Goal: Transaction & Acquisition: Purchase product/service

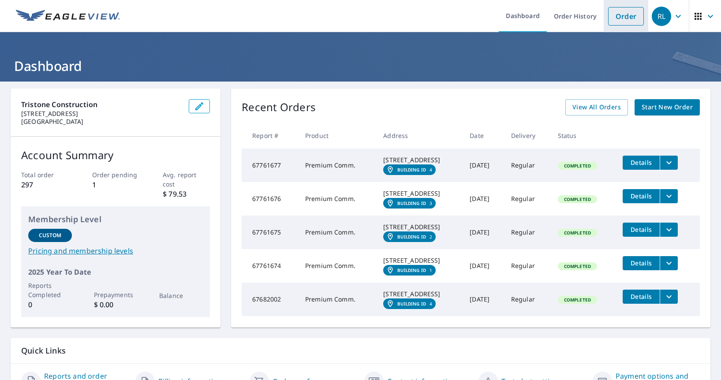
click at [617, 19] on link "Order" at bounding box center [626, 16] width 36 height 19
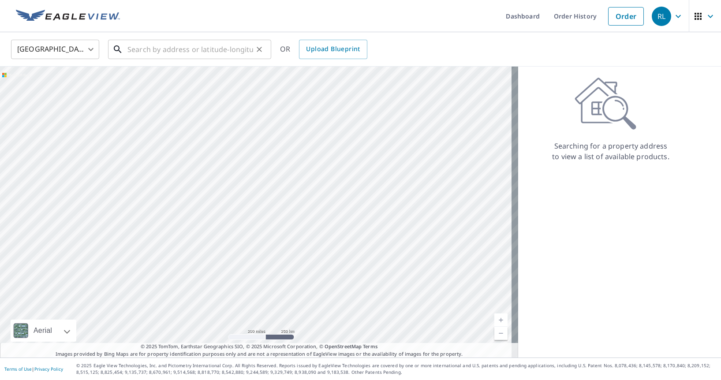
click at [188, 48] on input "text" at bounding box center [190, 49] width 126 height 25
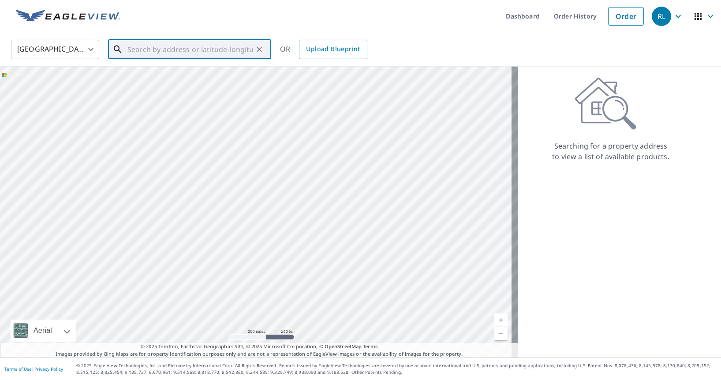
paste input "[STREET_ADDRESS]"
click at [171, 72] on span "[STREET_ADDRESS]" at bounding box center [195, 75] width 138 height 11
type input "[STREET_ADDRESS]"
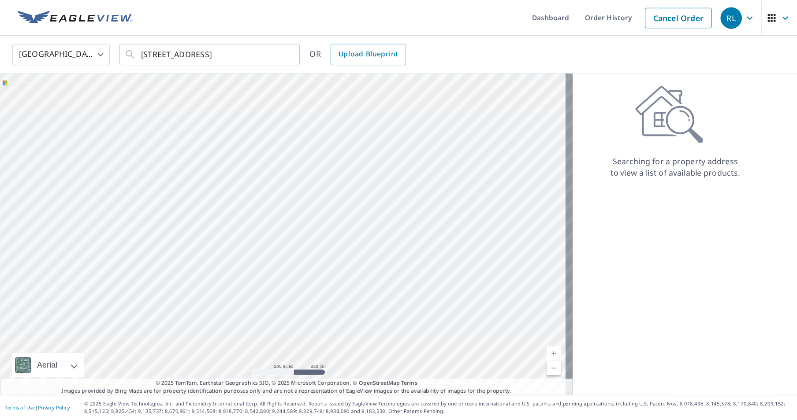
scroll to position [0, 0]
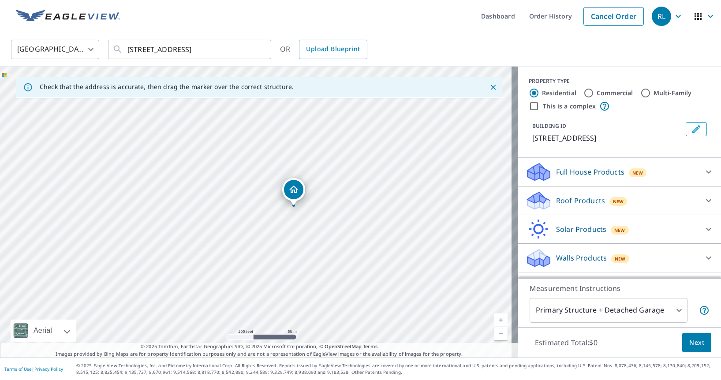
drag, startPoint x: 355, startPoint y: 198, endPoint x: 367, endPoint y: 178, distance: 23.1
click at [367, 178] on div "[STREET_ADDRESS]" at bounding box center [259, 212] width 518 height 291
click at [488, 87] on icon "Close" at bounding box center [492, 87] width 9 height 9
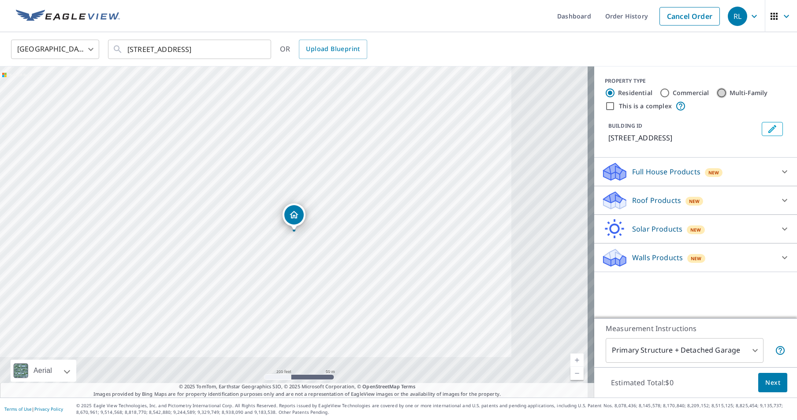
click at [718, 93] on input "Multi-Family" at bounding box center [721, 93] width 11 height 11
radio input "true"
type input "2"
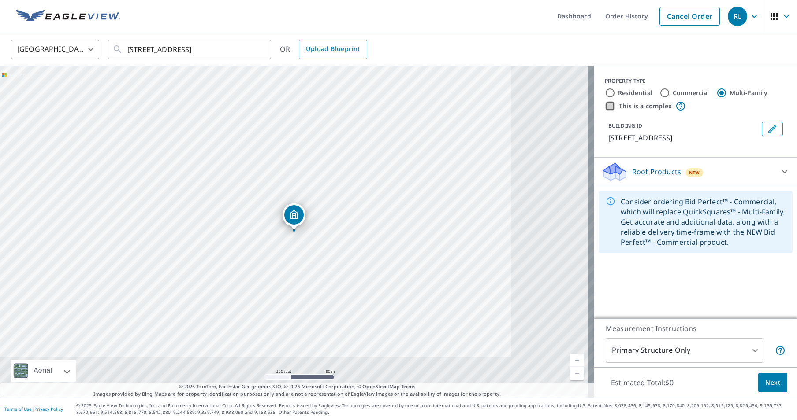
click at [605, 106] on input "This is a complex" at bounding box center [610, 106] width 11 height 11
checkbox input "true"
radio input "true"
type input "4"
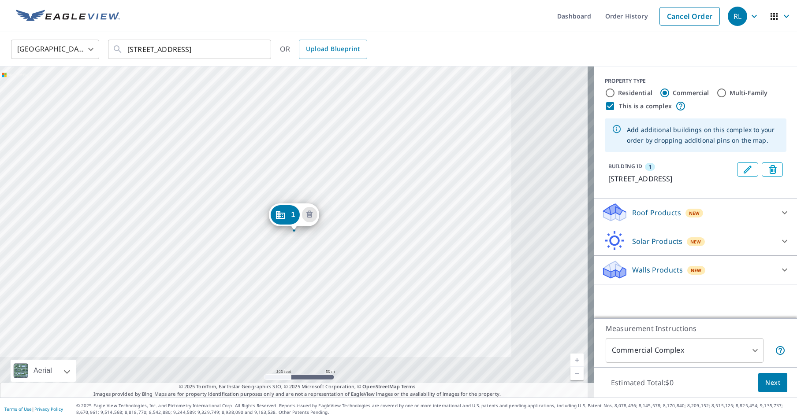
click at [676, 216] on div "Roof Products New" at bounding box center [687, 212] width 173 height 21
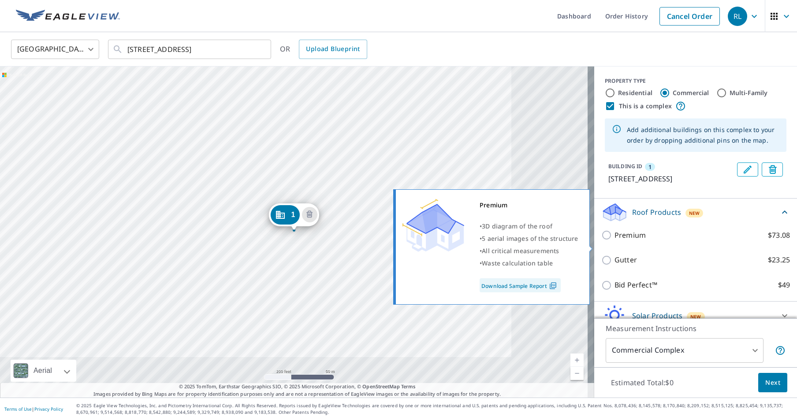
click at [601, 241] on input "Premium $73.08" at bounding box center [607, 235] width 13 height 11
checkbox input "true"
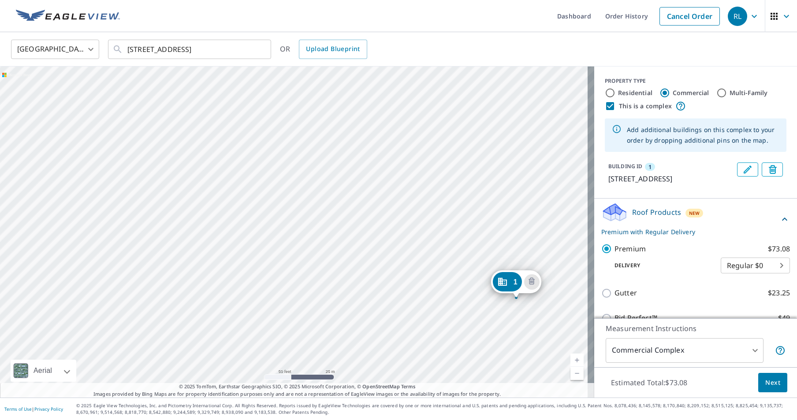
drag, startPoint x: 341, startPoint y: 225, endPoint x: 205, endPoint y: 152, distance: 154.6
click at [205, 152] on div "[STREET_ADDRESS]" at bounding box center [297, 232] width 594 height 331
drag, startPoint x: 251, startPoint y: 182, endPoint x: 231, endPoint y: 165, distance: 26.3
click at [231, 165] on div "[STREET_ADDRESS]" at bounding box center [297, 232] width 594 height 331
drag, startPoint x: 372, startPoint y: 193, endPoint x: 357, endPoint y: 216, distance: 27.0
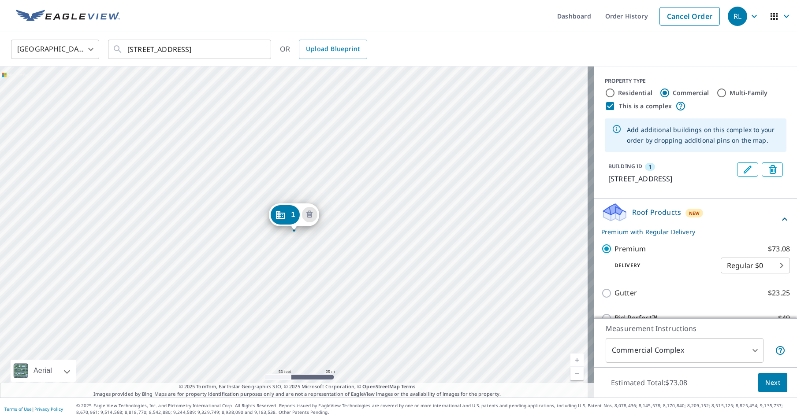
click at [331, 204] on div "[STREET_ADDRESS]" at bounding box center [297, 232] width 594 height 331
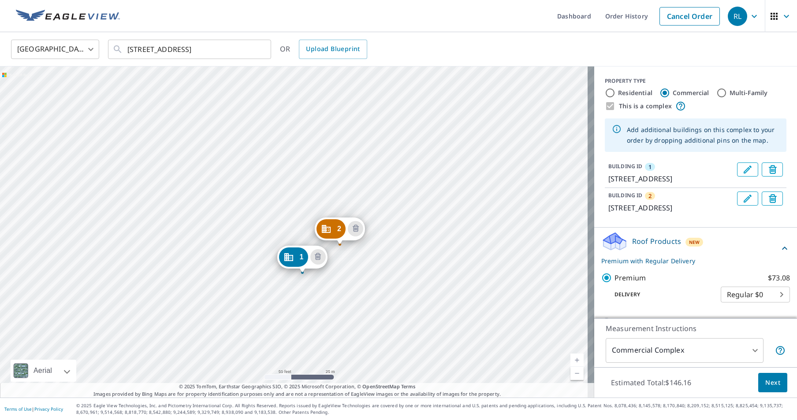
drag, startPoint x: 261, startPoint y: 135, endPoint x: 270, endPoint y: 182, distance: 47.2
click at [270, 182] on div "[STREET_ADDRESS] [STREET_ADDRESS]" at bounding box center [297, 232] width 594 height 331
click at [263, 130] on div "[STREET_ADDRESS] [STREET_ADDRESS]" at bounding box center [297, 232] width 594 height 331
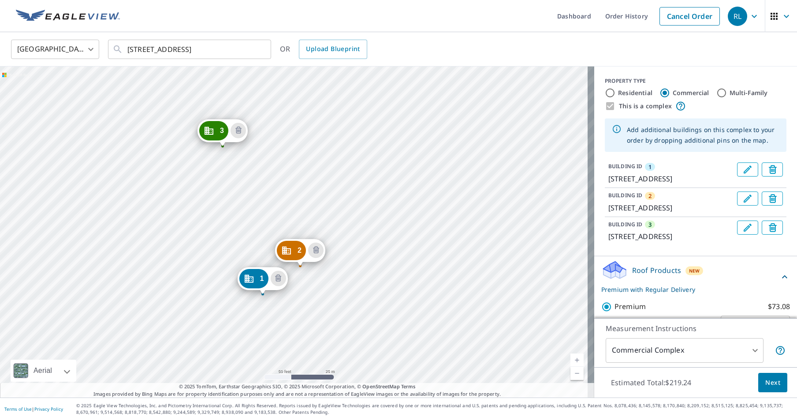
drag, startPoint x: 353, startPoint y: 126, endPoint x: 322, endPoint y: 190, distance: 71.2
click at [322, 190] on div "2 550 [STREET_ADDRESS] 3 550 [STREET_ADDRESS] [STREET_ADDRESS]" at bounding box center [297, 232] width 594 height 331
click at [370, 204] on div "2 550 [STREET_ADDRESS] 3 550 [STREET_ADDRESS] [STREET_ADDRESS]" at bounding box center [297, 232] width 594 height 331
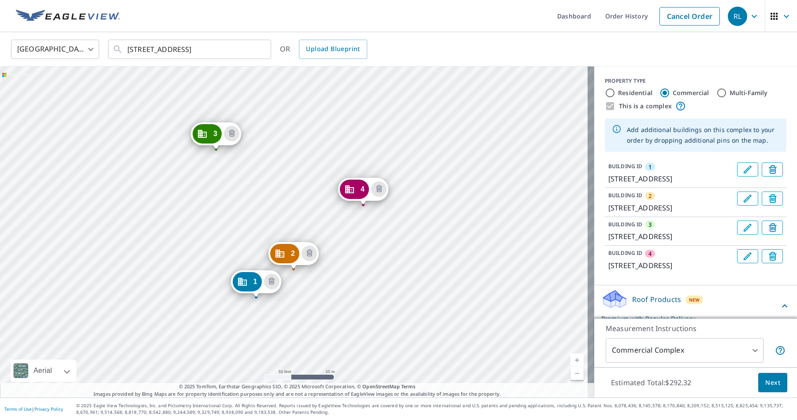
drag, startPoint x: 359, startPoint y: 216, endPoint x: 351, endPoint y: 230, distance: 15.8
click at [351, 230] on div "2 550 [STREET_ADDRESS] 3 550 [STREET_ADDRESS] 4 550 [STREET_ADDRESS] [STREET_AD…" at bounding box center [297, 232] width 594 height 331
click at [388, 171] on div "2 550 [STREET_ADDRESS] 3 550 [STREET_ADDRESS] 4 550 [STREET_ADDRESS] [STREET_AD…" at bounding box center [297, 232] width 594 height 331
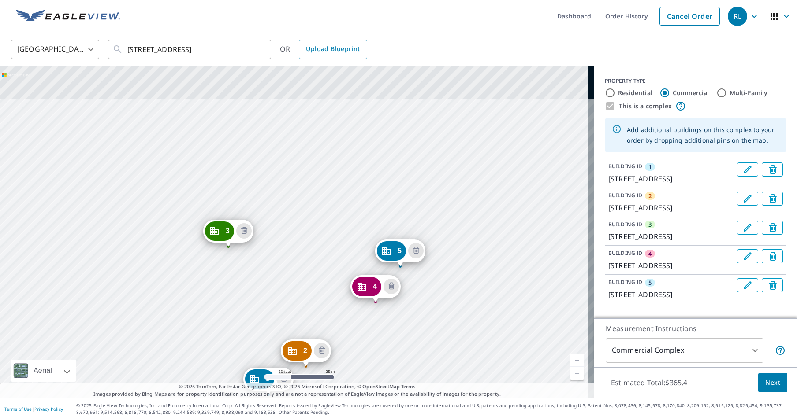
drag, startPoint x: 335, startPoint y: 137, endPoint x: 310, endPoint y: 301, distance: 166.4
click at [310, 301] on div "2 550 [STREET_ADDRESS] 3 550 [STREET_ADDRESS] 4 550 [STREET_ADDRESS] 5 550 [STR…" at bounding box center [297, 232] width 594 height 331
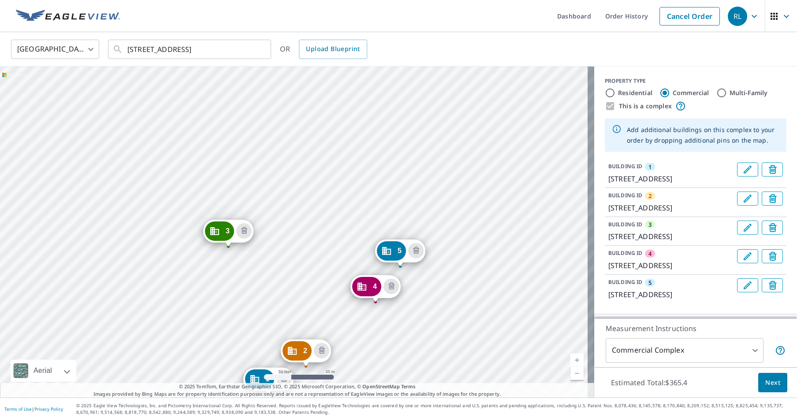
click at [313, 194] on div "2 550 [STREET_ADDRESS] 3 550 [STREET_ADDRESS] 4 550 [STREET_ADDRESS] 5 550 [STR…" at bounding box center [297, 232] width 594 height 331
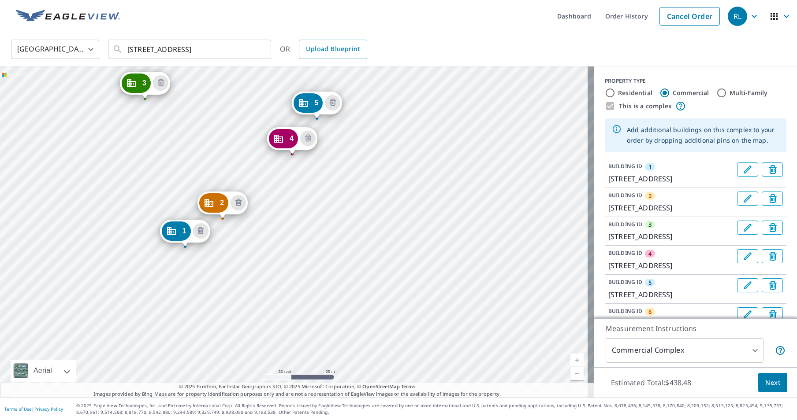
drag, startPoint x: 456, startPoint y: 238, endPoint x: 347, endPoint y: 254, distance: 110.1
click at [347, 254] on div "[GEOGRAPHIC_DATA][STREET_ADDRESS] 3 550 [STREET_ADDRESS] 4 550 [STREET_ADDRESS]…" at bounding box center [297, 232] width 594 height 331
click at [423, 215] on div "[GEOGRAPHIC_DATA][STREET_ADDRESS] 3 550 [STREET_ADDRESS] 4 550 [STREET_ADDRESS]…" at bounding box center [297, 232] width 594 height 331
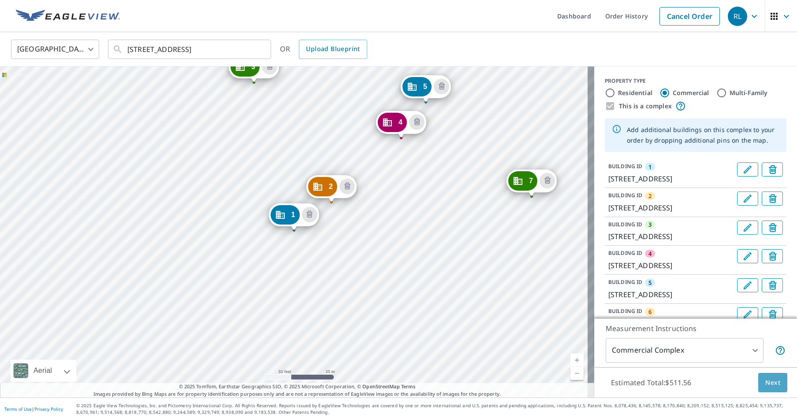
click at [720, 380] on span "Next" at bounding box center [772, 383] width 15 height 11
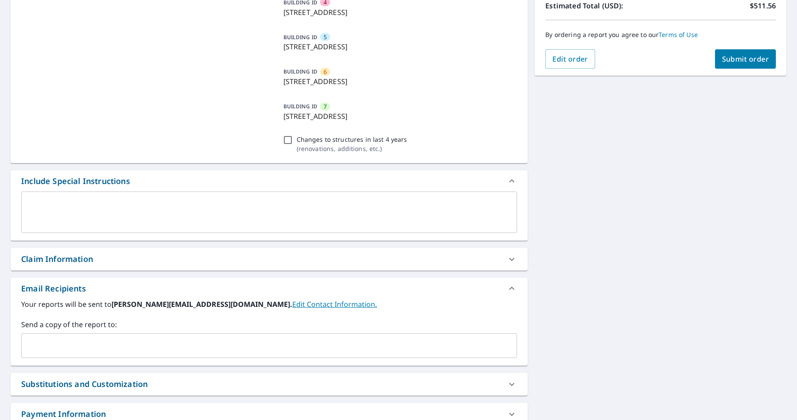
scroll to position [279, 0]
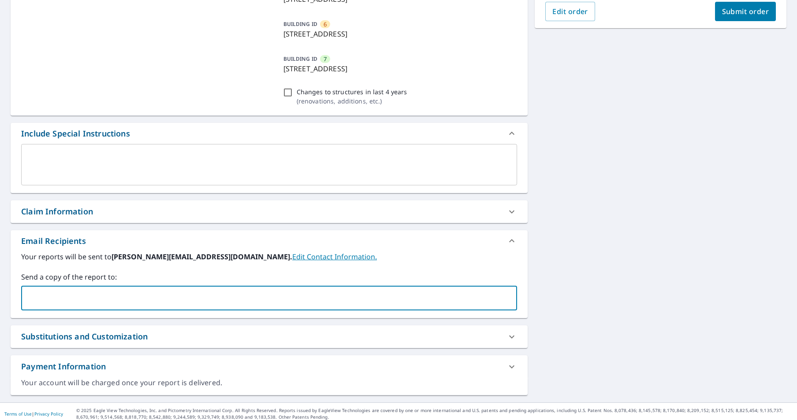
click at [91, 305] on input "text" at bounding box center [262, 298] width 475 height 17
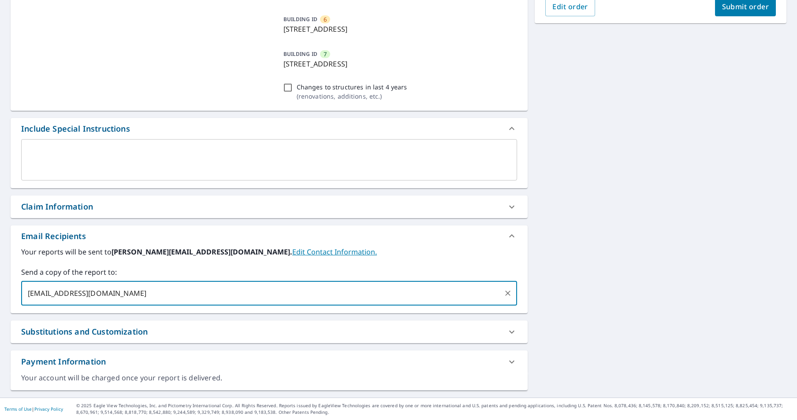
scroll to position [0, 0]
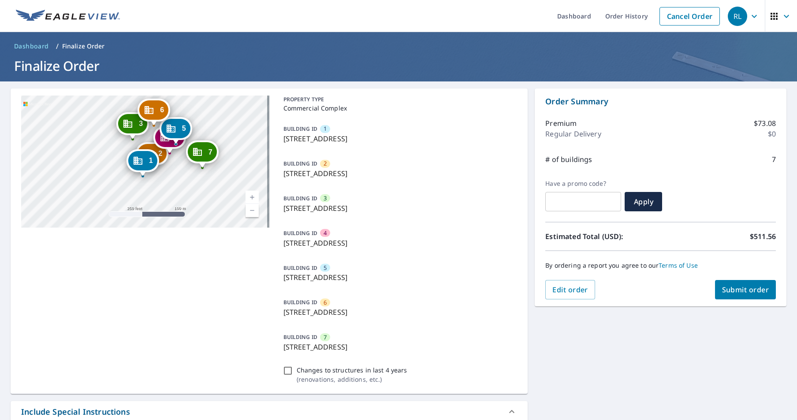
drag, startPoint x: 156, startPoint y: 133, endPoint x: 172, endPoint y: 185, distance: 54.5
click at [172, 185] on div "[GEOGRAPHIC_DATA][STREET_ADDRESS] 3 550 [STREET_ADDRESS] 4 550 [STREET_ADDRESS]…" at bounding box center [145, 162] width 248 height 132
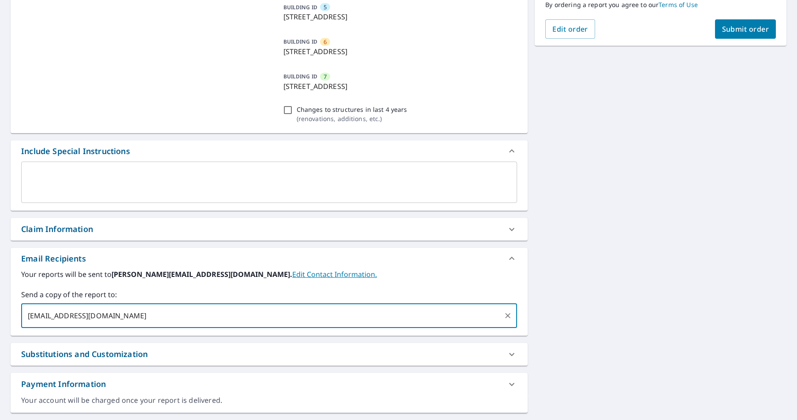
scroll to position [283, 0]
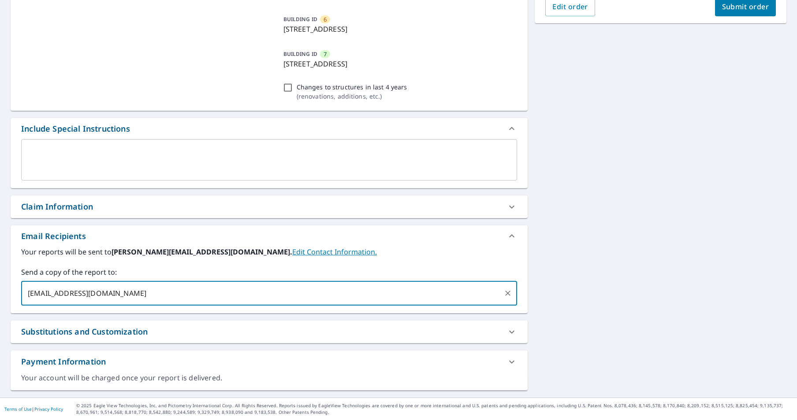
type input "[EMAIL_ADDRESS][DOMAIN_NAME]"
click at [148, 294] on input "text" at bounding box center [320, 293] width 360 height 17
click at [145, 291] on input "text" at bounding box center [320, 293] width 360 height 17
type input "c"
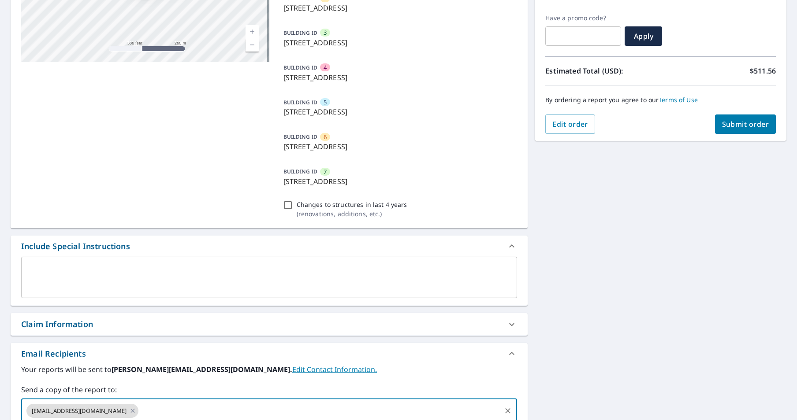
scroll to position [165, 0]
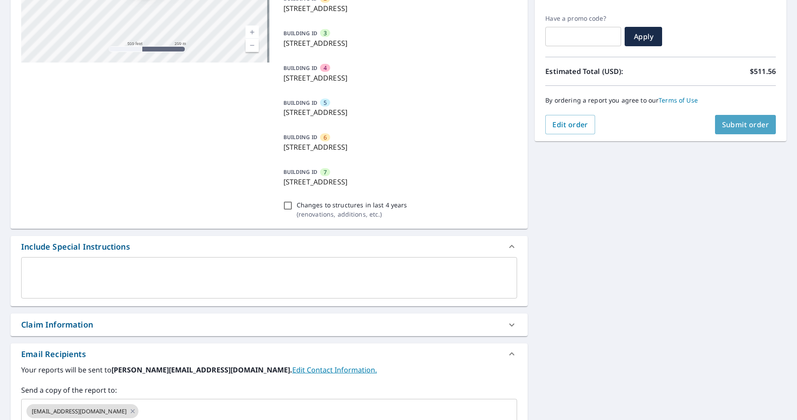
click at [720, 129] on span "Submit order" at bounding box center [745, 125] width 47 height 10
